Goal: Task Accomplishment & Management: Manage account settings

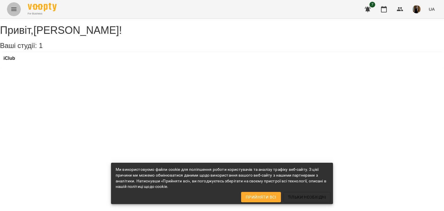
click at [19, 9] on button "Menu" at bounding box center [14, 9] width 14 height 14
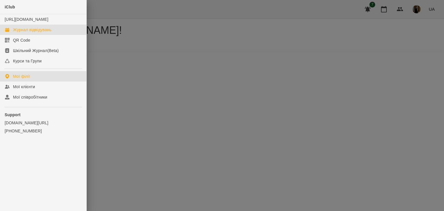
click at [24, 33] on div "Журнал відвідувань" at bounding box center [32, 30] width 38 height 6
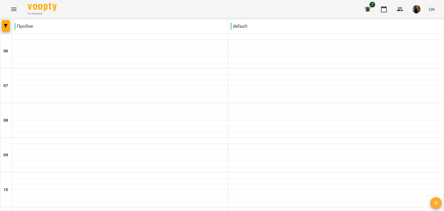
scroll to position [451, 0]
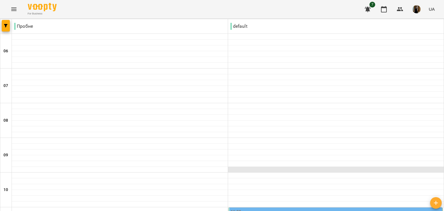
scroll to position [87, 0]
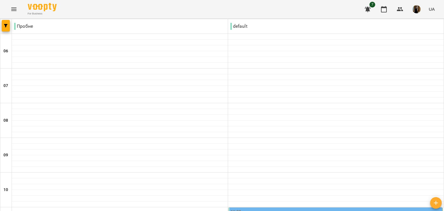
click at [312, 209] on div "11:00" at bounding box center [336, 215] width 211 height 13
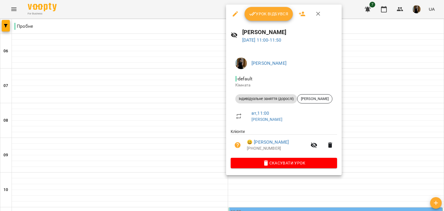
click at [274, 160] on button "Скасувати Урок" at bounding box center [284, 163] width 106 height 10
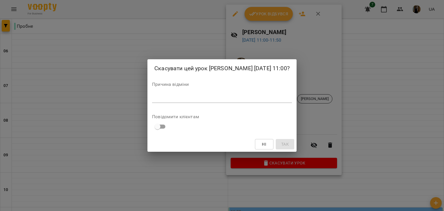
click at [249, 98] on textarea at bounding box center [222, 97] width 140 height 5
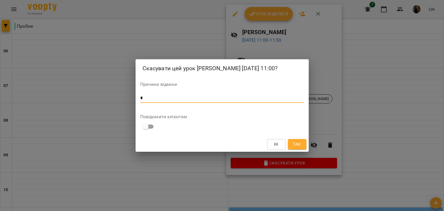
type textarea "*"
drag, startPoint x: 293, startPoint y: 141, endPoint x: 300, endPoint y: 131, distance: 12.3
click at [293, 142] on span "Так" at bounding box center [297, 144] width 8 height 7
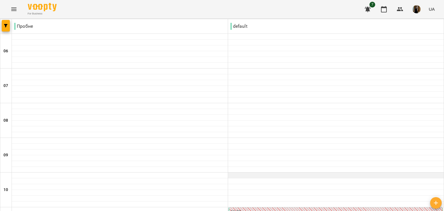
scroll to position [405, 0]
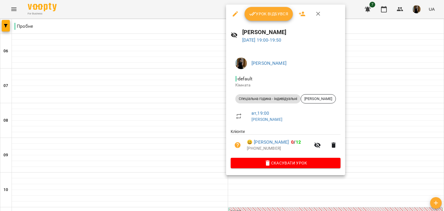
click at [204, 75] on div at bounding box center [222, 105] width 444 height 211
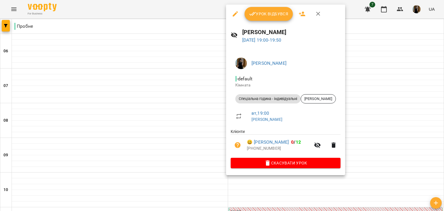
click at [265, 16] on span "Урок відбувся" at bounding box center [268, 13] width 39 height 7
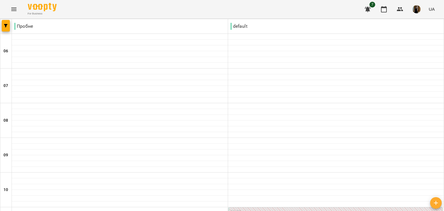
scroll to position [422, 0]
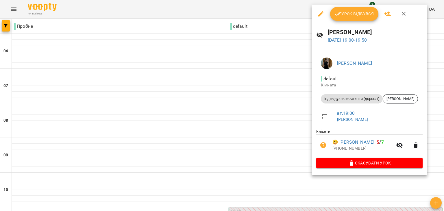
click at [364, 162] on span "Скасувати Урок" at bounding box center [369, 163] width 97 height 7
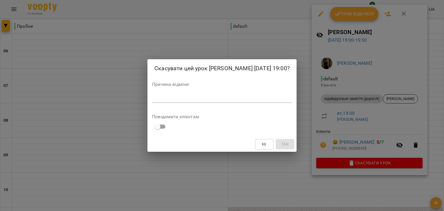
click at [281, 96] on textarea at bounding box center [222, 97] width 140 height 5
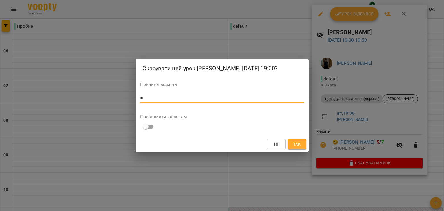
type textarea "*"
click at [302, 143] on button "Так" at bounding box center [297, 144] width 19 height 10
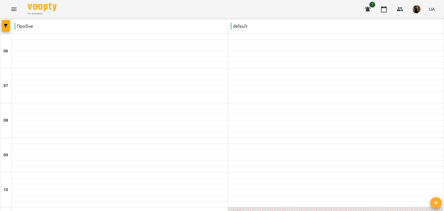
scroll to position [451, 0]
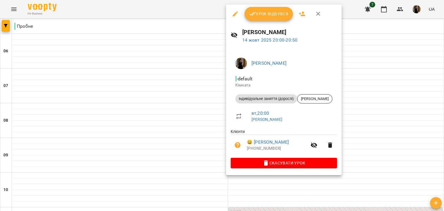
click at [274, 19] on button "Урок відбувся" at bounding box center [269, 14] width 49 height 14
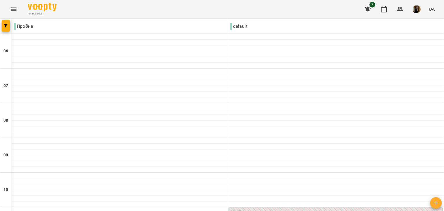
scroll to position [451, 0]
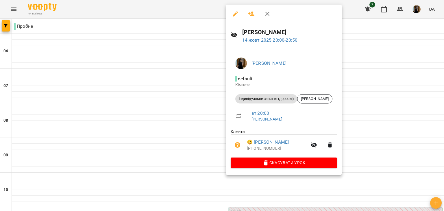
click at [413, 112] on div at bounding box center [222, 105] width 444 height 211
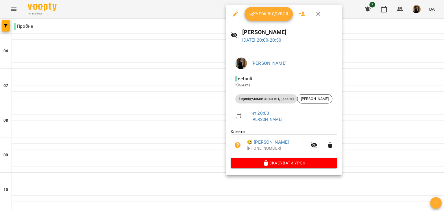
click at [384, 116] on div at bounding box center [222, 105] width 444 height 211
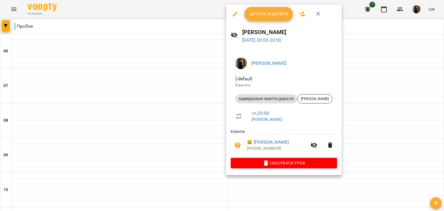
click at [190, 84] on div at bounding box center [222, 105] width 444 height 211
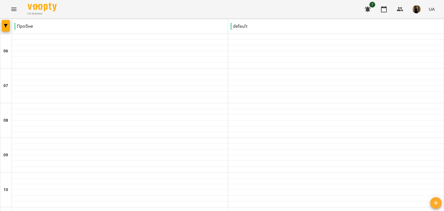
type input "**********"
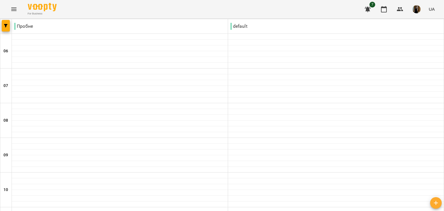
type input "**********"
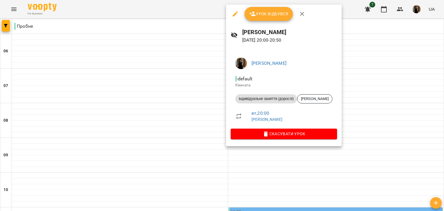
click at [180, 90] on div at bounding box center [222, 105] width 444 height 211
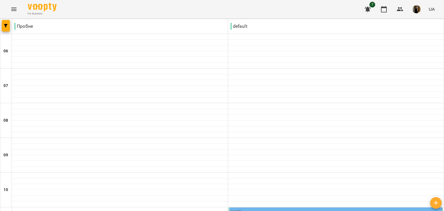
type input "**********"
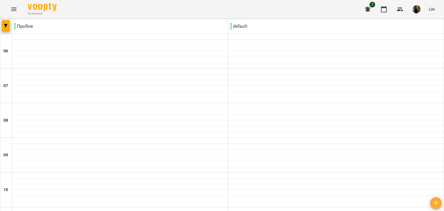
scroll to position [249, 0]
